Goal: Register for event/course

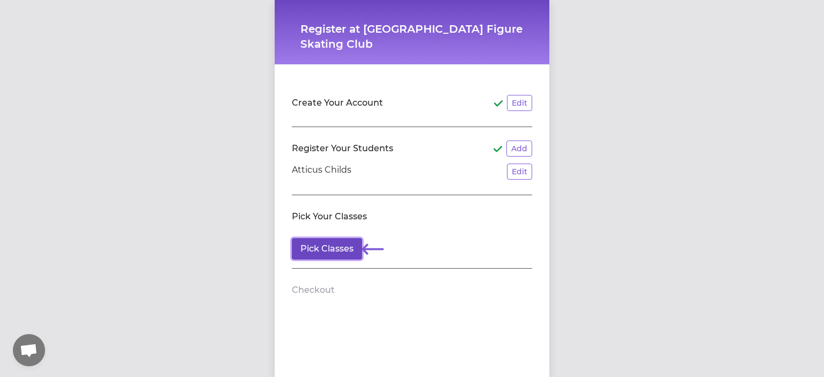
click at [327, 248] on button "Pick Classes" at bounding box center [327, 248] width 70 height 21
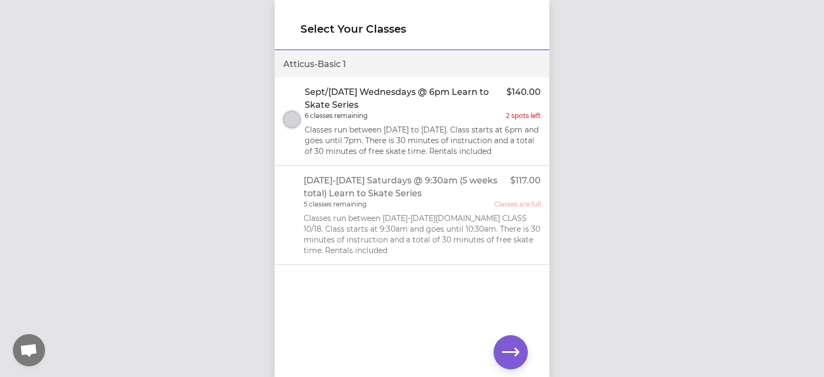
click at [296, 126] on button "select class" at bounding box center [291, 119] width 17 height 17
click at [500, 353] on button "button" at bounding box center [511, 352] width 34 height 34
click at [502, 348] on button "button" at bounding box center [511, 352] width 34 height 34
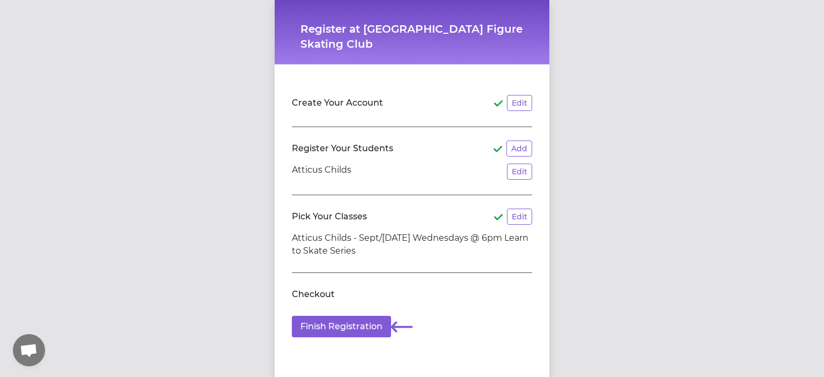
scroll to position [8, 0]
click at [362, 316] on button "Finish Registration" at bounding box center [341, 326] width 99 height 21
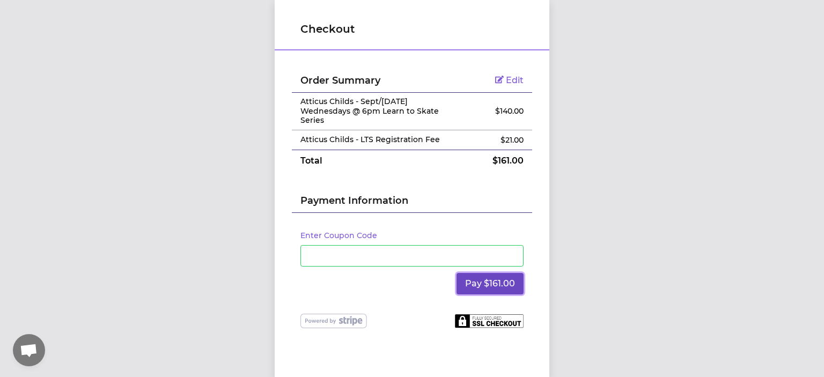
click at [488, 288] on button "Pay $161.00" at bounding box center [490, 283] width 67 height 21
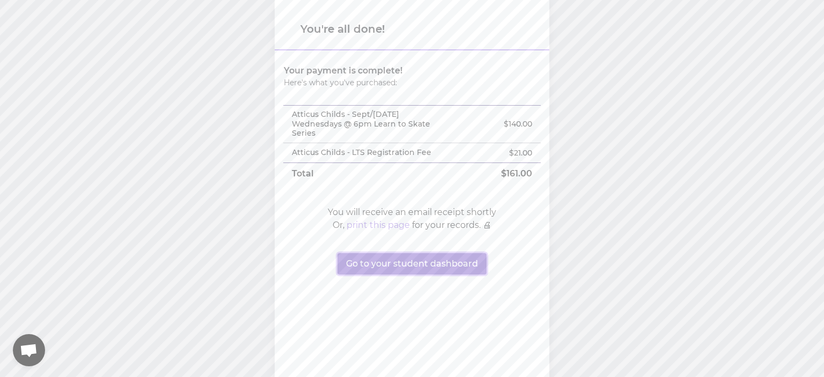
click at [350, 260] on button "Go to your student dashboard" at bounding box center [412, 263] width 149 height 21
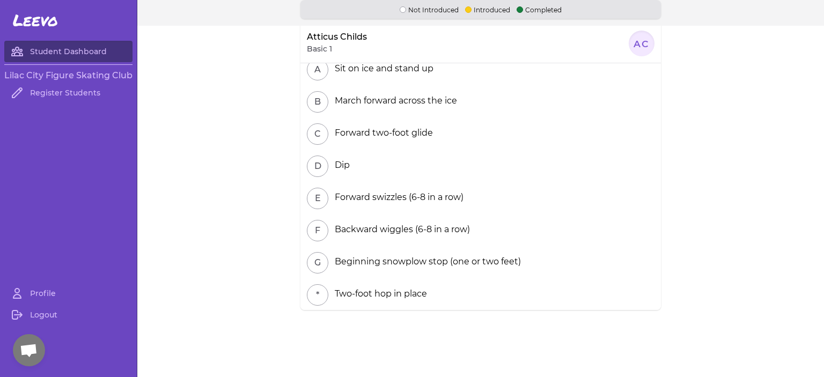
scroll to position [26, 0]
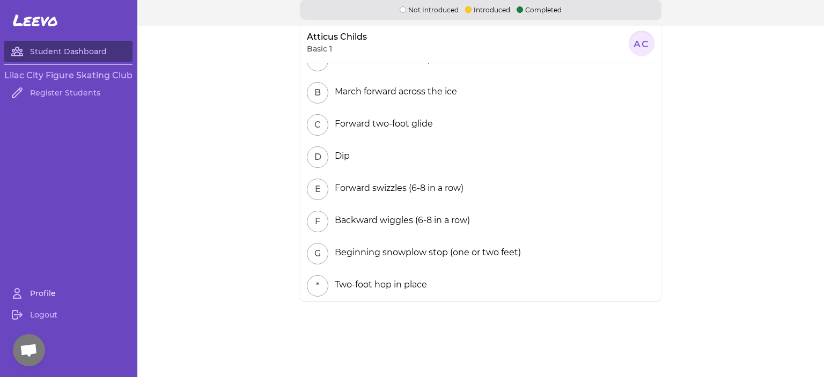
click at [34, 296] on link "Profile" at bounding box center [68, 293] width 128 height 21
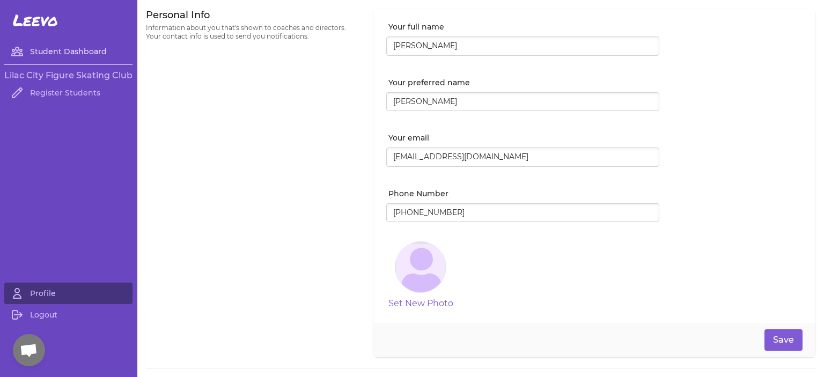
click at [46, 54] on link "Student Dashboard" at bounding box center [68, 51] width 128 height 21
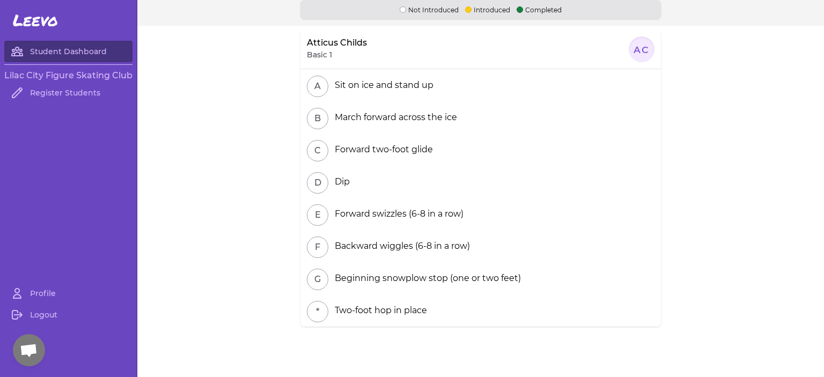
scroll to position [26, 0]
